Goal: Task Accomplishment & Management: Use online tool/utility

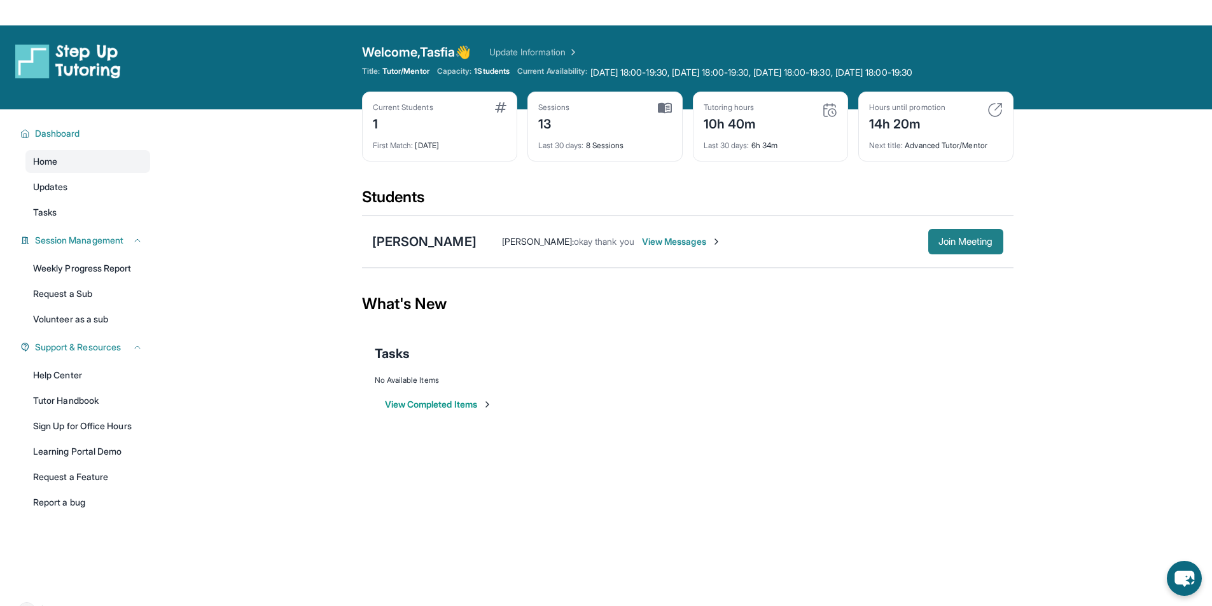
click at [955, 245] on span "Join Meeting" at bounding box center [965, 242] width 55 height 8
click at [953, 232] on button "Join Meeting" at bounding box center [965, 241] width 75 height 25
